Goal: Information Seeking & Learning: Find specific fact

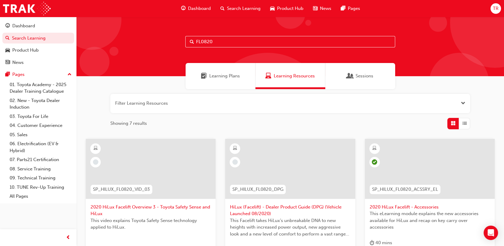
click at [236, 44] on input "FL0820" at bounding box center [290, 41] width 210 height 11
click at [148, 112] on button "button" at bounding box center [290, 103] width 360 height 19
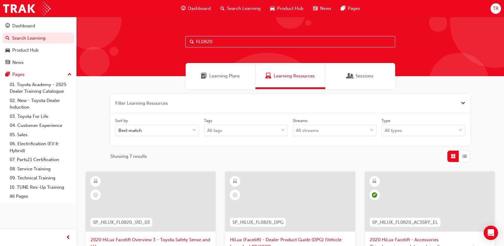
click at [138, 107] on button "button" at bounding box center [290, 103] width 360 height 19
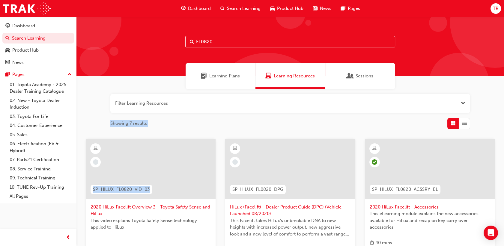
drag, startPoint x: 119, startPoint y: 124, endPoint x: 151, endPoint y: 128, distance: 32.7
click at [153, 128] on div "Showing 7 results" at bounding box center [290, 123] width 360 height 11
click at [151, 122] on div "Showing 7 results" at bounding box center [290, 123] width 360 height 11
drag, startPoint x: 151, startPoint y: 122, endPoint x: 111, endPoint y: 127, distance: 40.9
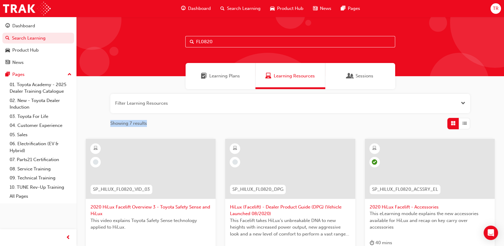
click at [111, 127] on div "Showing 7 results" at bounding box center [290, 123] width 360 height 11
drag, startPoint x: 103, startPoint y: 122, endPoint x: 155, endPoint y: 125, distance: 51.6
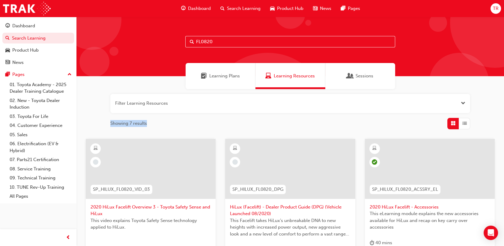
click at [157, 124] on div "Showing 7 results" at bounding box center [290, 123] width 360 height 11
click at [148, 124] on div "Showing 7 results" at bounding box center [290, 123] width 360 height 11
drag, startPoint x: 148, startPoint y: 124, endPoint x: 106, endPoint y: 121, distance: 42.3
drag, startPoint x: 106, startPoint y: 121, endPoint x: 98, endPoint y: 119, distance: 7.6
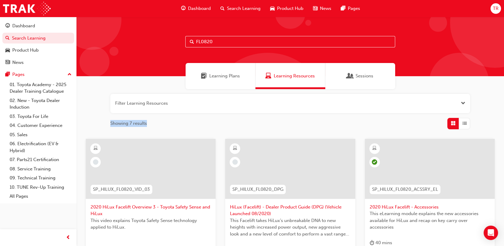
drag, startPoint x: 103, startPoint y: 120, endPoint x: 157, endPoint y: 124, distance: 53.9
drag, startPoint x: 157, startPoint y: 124, endPoint x: 161, endPoint y: 123, distance: 4.3
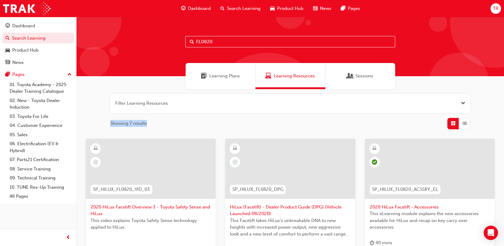
click at [161, 123] on div "Showing 7 results" at bounding box center [290, 123] width 360 height 11
click at [130, 121] on span "Showing 7 results" at bounding box center [128, 123] width 37 height 7
